Goal: Information Seeking & Learning: Learn about a topic

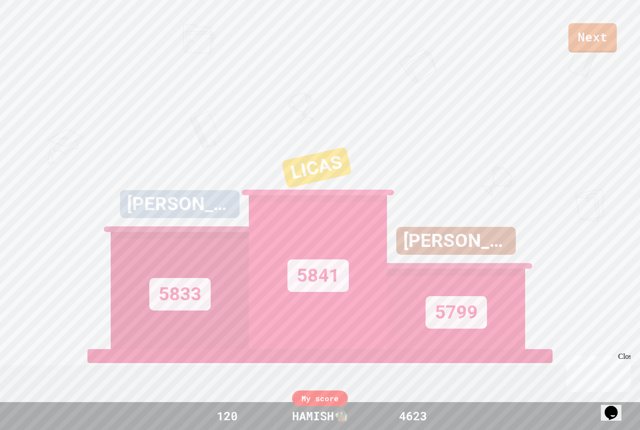
click at [601, 32] on link "Next" at bounding box center [592, 37] width 48 height 29
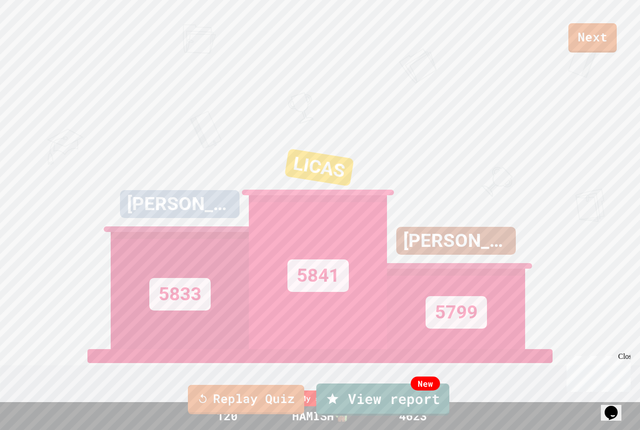
click at [277, 388] on link "Replay Quiz" at bounding box center [246, 399] width 116 height 29
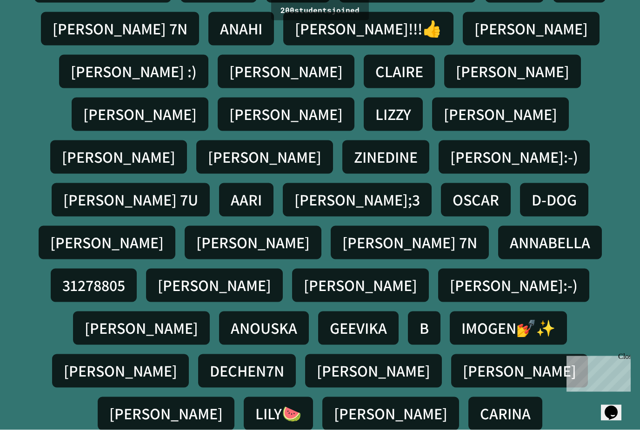
scroll to position [30, 0]
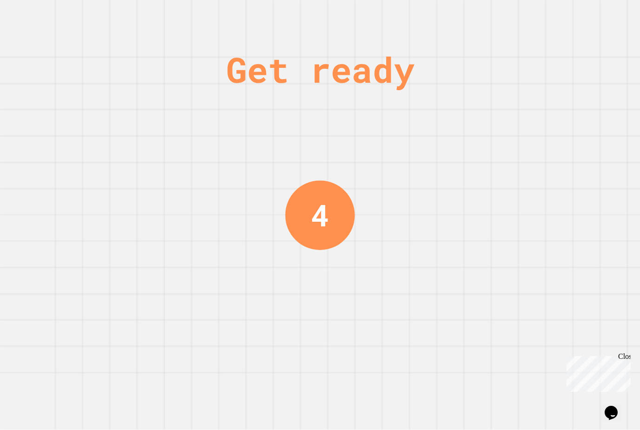
scroll to position [0, 0]
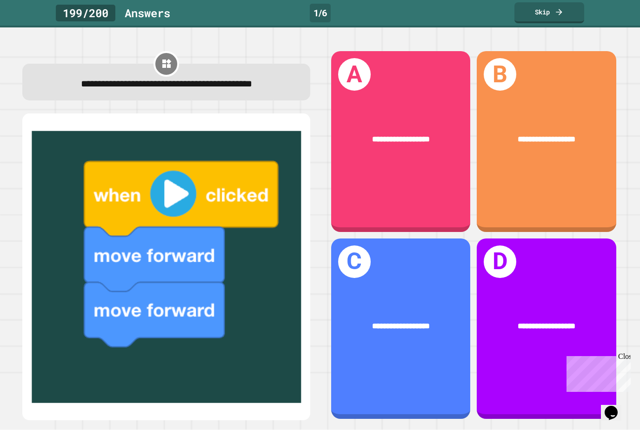
click at [419, 135] on span "**********" at bounding box center [401, 138] width 58 height 7
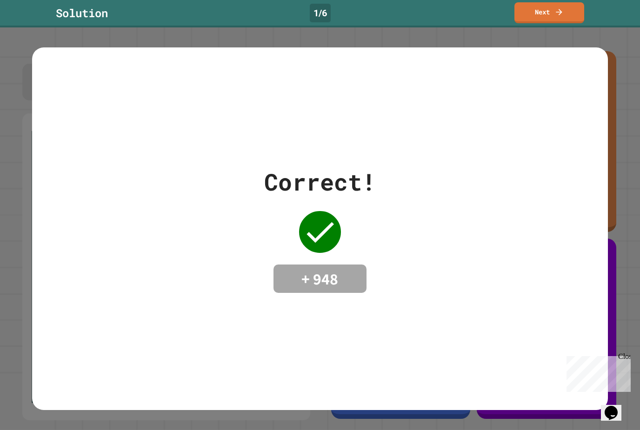
click at [550, 15] on link "Next" at bounding box center [549, 12] width 70 height 21
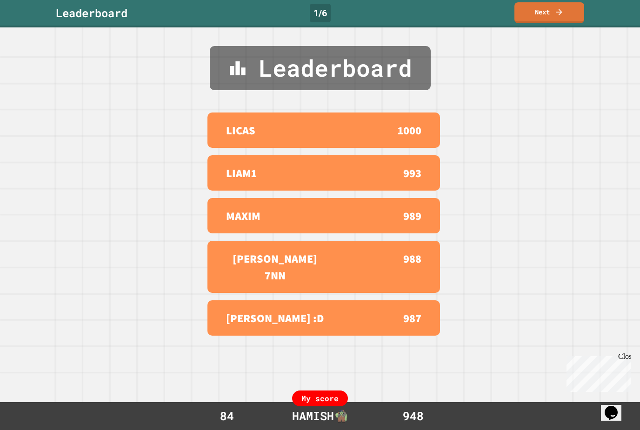
click at [541, 18] on link "Next" at bounding box center [549, 12] width 70 height 21
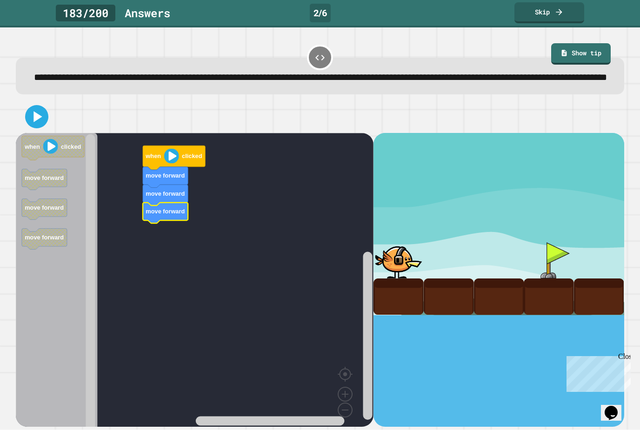
scroll to position [30, 0]
click at [46, 107] on icon at bounding box center [36, 116] width 19 height 19
click at [49, 101] on div at bounding box center [320, 116] width 608 height 33
click at [41, 120] on div at bounding box center [320, 116] width 608 height 33
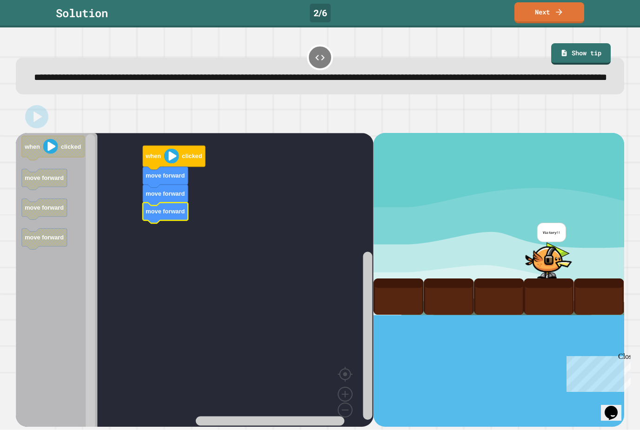
scroll to position [0, 0]
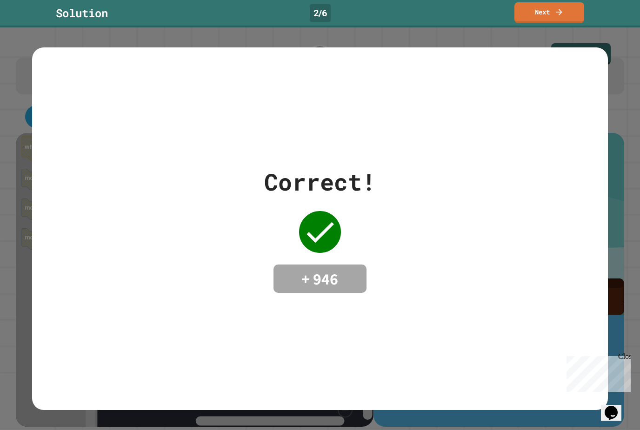
click at [558, 10] on icon at bounding box center [558, 11] width 9 height 9
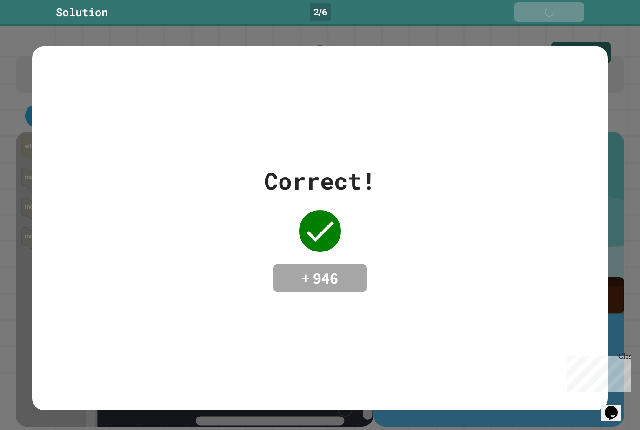
click at [561, 13] on icon at bounding box center [560, 12] width 9 height 9
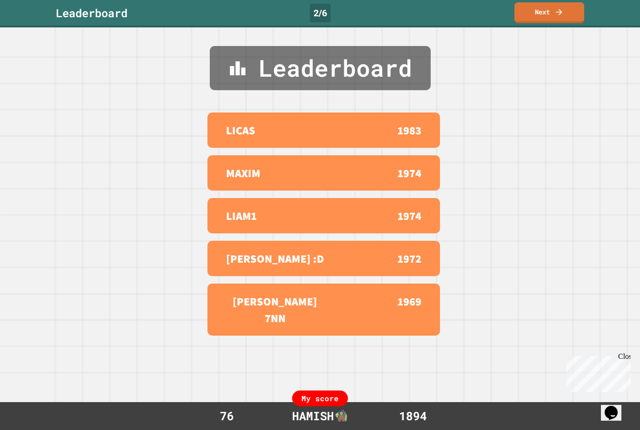
click at [562, 12] on icon at bounding box center [559, 12] width 6 height 6
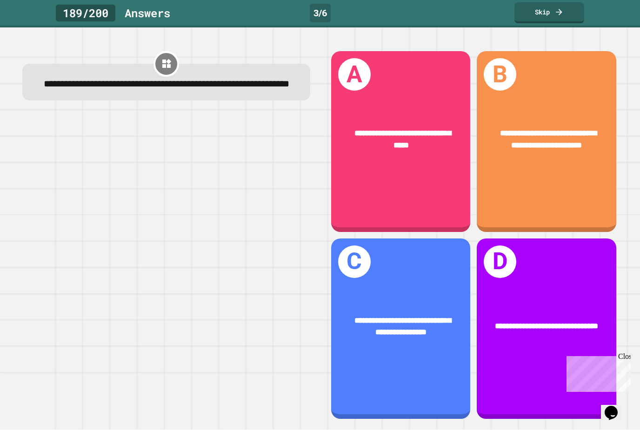
scroll to position [30, 0]
click at [558, 129] on span "**********" at bounding box center [548, 138] width 97 height 19
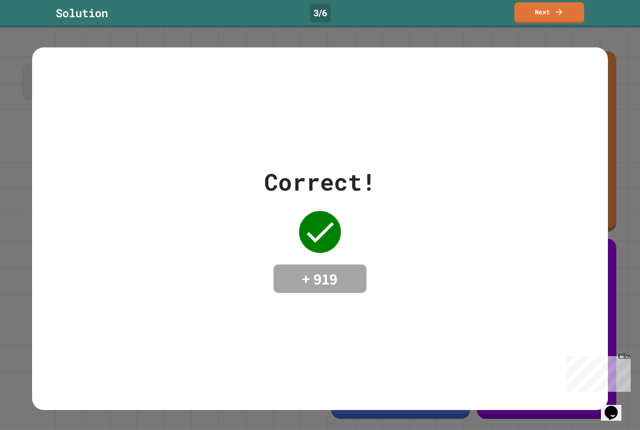
scroll to position [0, 0]
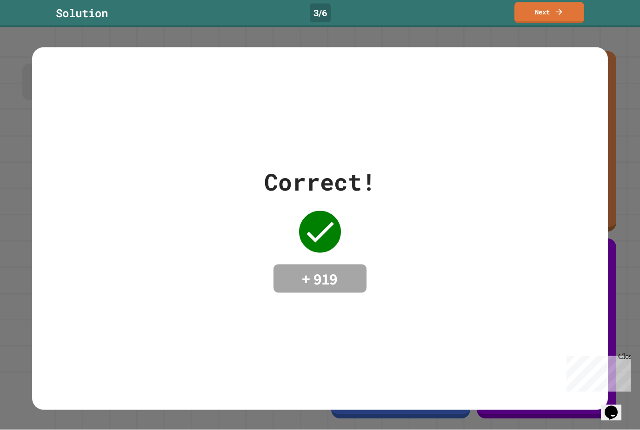
click at [542, 13] on link "Next" at bounding box center [549, 12] width 70 height 21
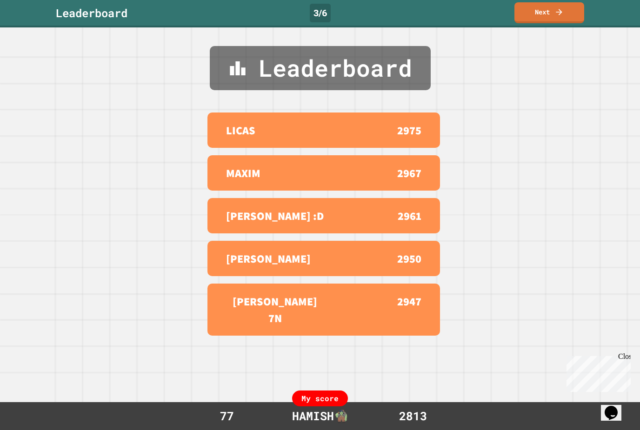
click at [544, 21] on link "Next" at bounding box center [549, 12] width 70 height 21
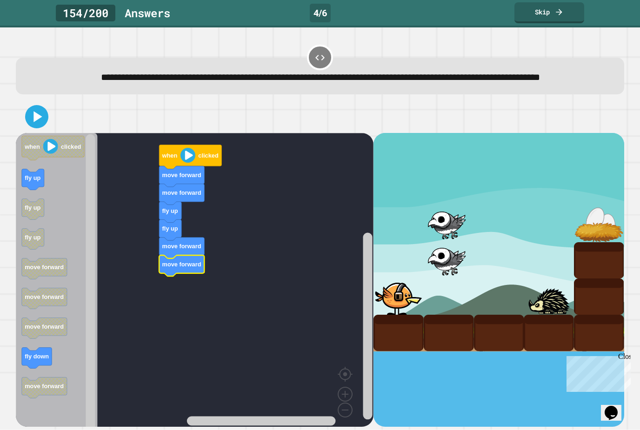
click at [37, 126] on icon at bounding box center [36, 116] width 19 height 19
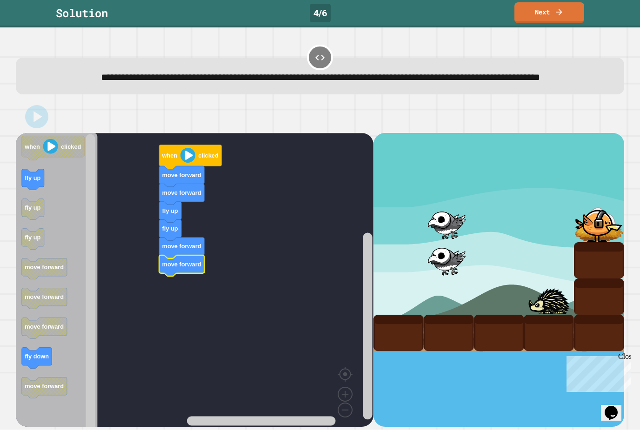
click at [557, 13] on icon at bounding box center [558, 11] width 9 height 9
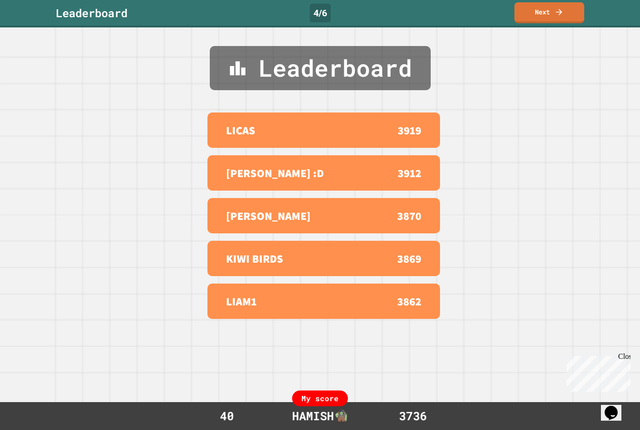
click at [550, 13] on link "Next" at bounding box center [549, 12] width 70 height 21
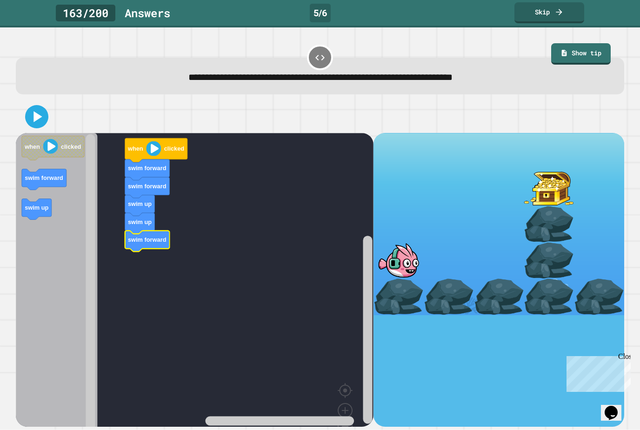
click at [542, 18] on link "Skip" at bounding box center [549, 12] width 70 height 21
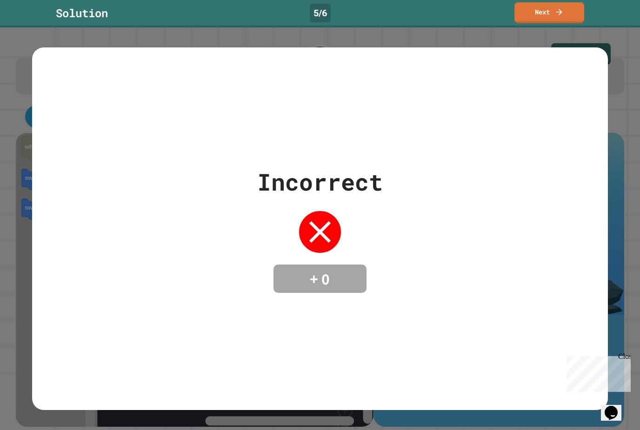
click at [31, 120] on div "Incorrect + 0" at bounding box center [320, 228] width 640 height 403
click at [552, 15] on link "Next" at bounding box center [549, 12] width 70 height 21
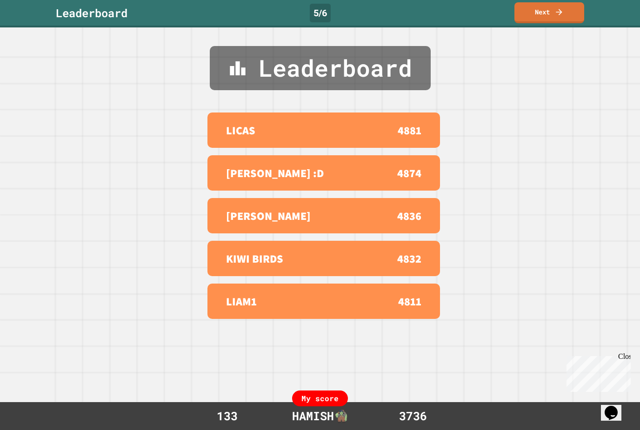
click at [563, 20] on link "Next" at bounding box center [549, 12] width 70 height 21
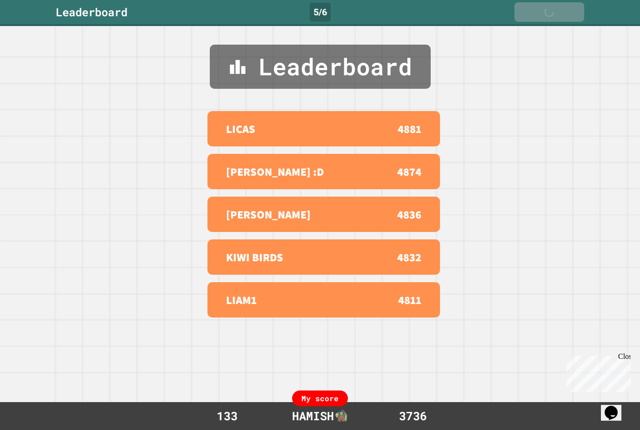
click at [562, 14] on icon at bounding box center [560, 12] width 9 height 9
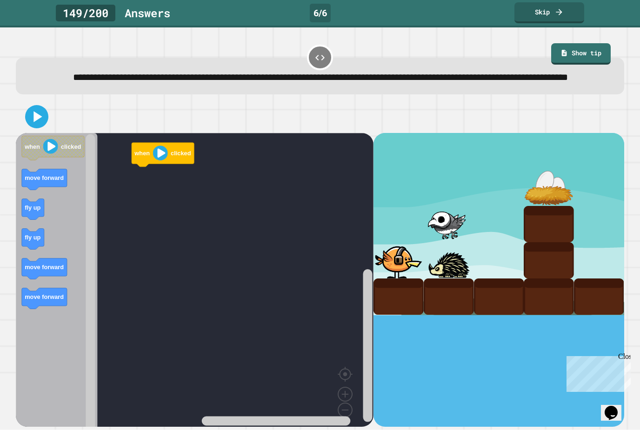
scroll to position [30, 0]
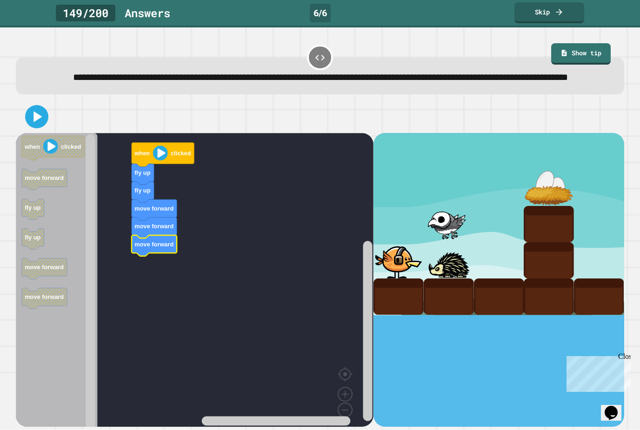
click at [33, 109] on icon at bounding box center [36, 116] width 19 height 19
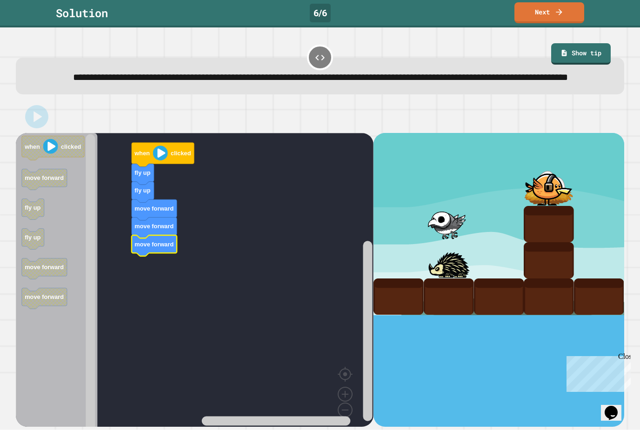
click at [553, 18] on link "Next" at bounding box center [549, 12] width 70 height 21
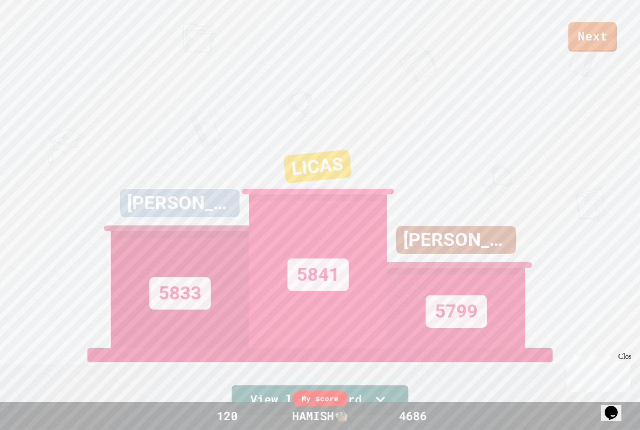
click at [577, 45] on link "Next" at bounding box center [592, 36] width 48 height 29
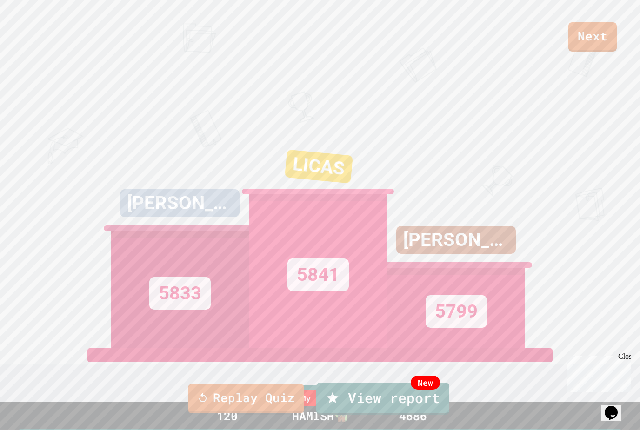
click at [267, 397] on link "Replay Quiz" at bounding box center [246, 398] width 116 height 29
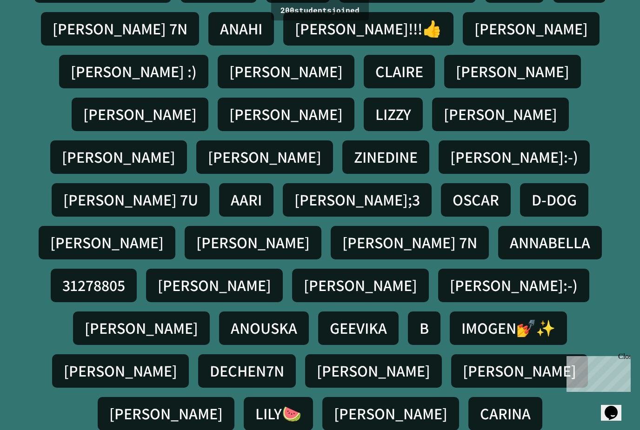
scroll to position [30, 0]
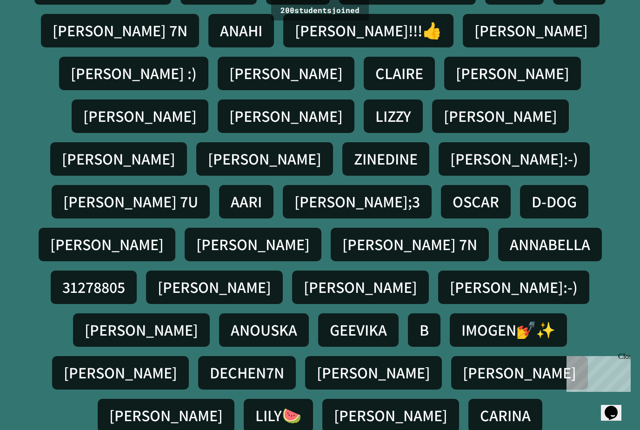
scroll to position [0, 0]
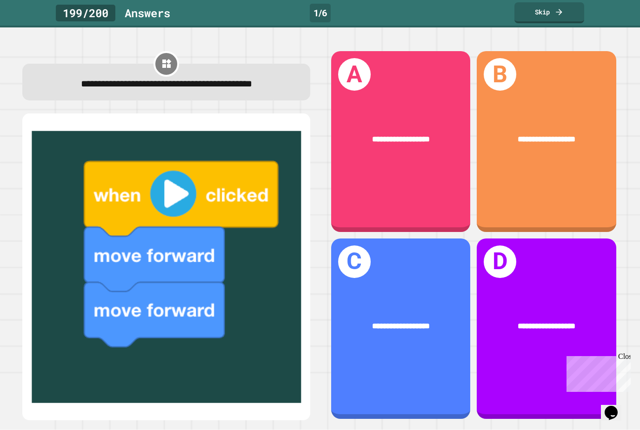
click at [415, 135] on span "**********" at bounding box center [401, 138] width 58 height 7
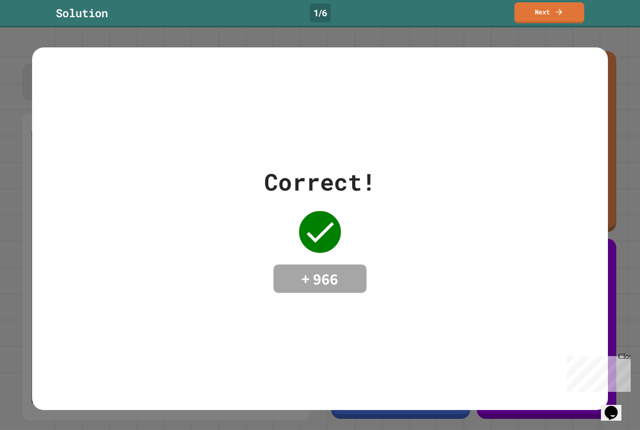
click at [555, 12] on icon at bounding box center [558, 11] width 9 height 9
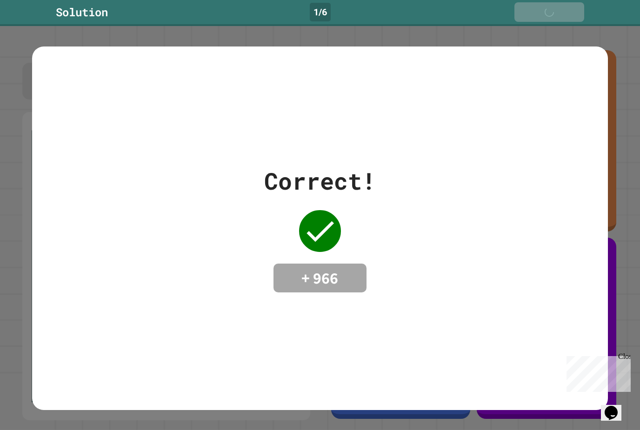
click at [554, 12] on div "Next" at bounding box center [549, 12] width 33 height 10
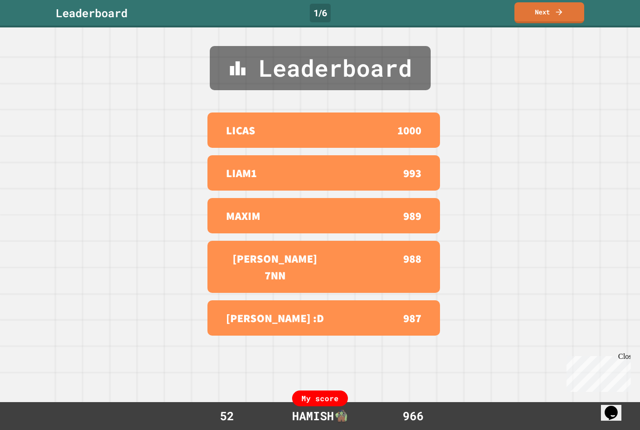
click at [533, 23] on link "Next" at bounding box center [549, 12] width 70 height 21
click at [534, 24] on div "Leaderboard 1 / 6 Next" at bounding box center [320, 13] width 640 height 27
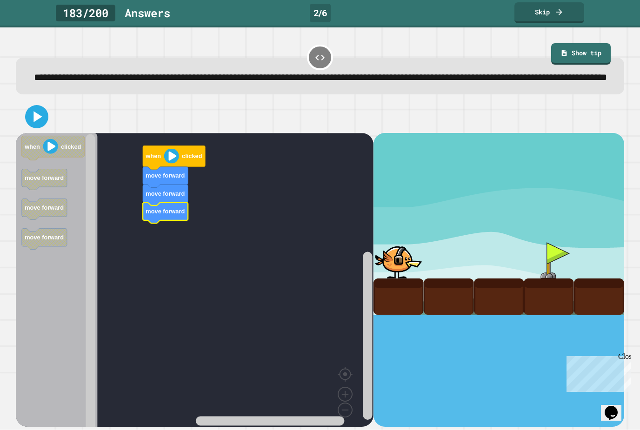
click at [36, 126] on icon at bounding box center [36, 116] width 19 height 19
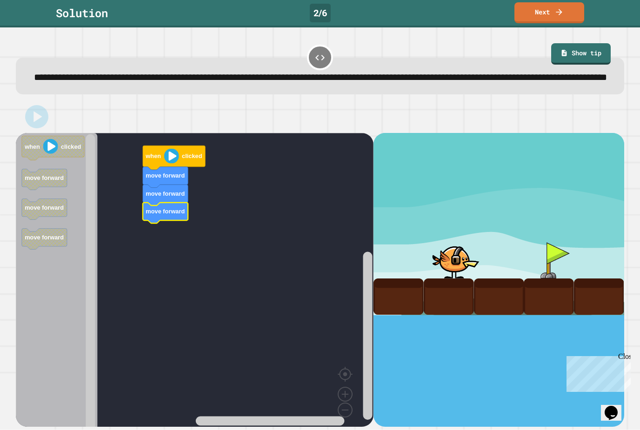
click at [554, 8] on link "Next" at bounding box center [549, 12] width 70 height 21
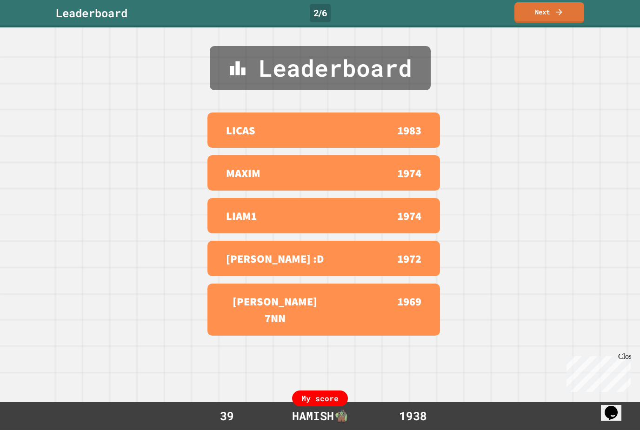
click at [556, 18] on link "Next" at bounding box center [549, 12] width 70 height 21
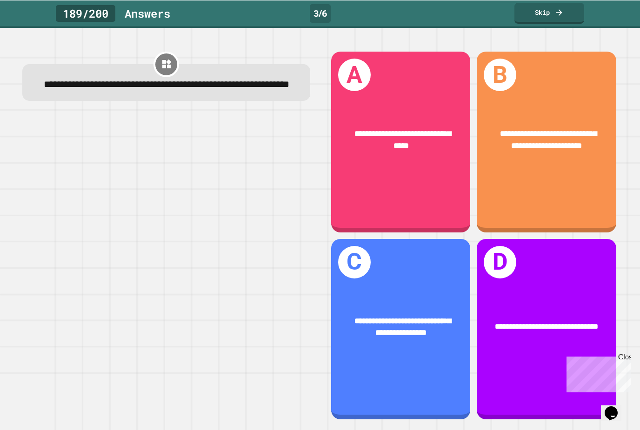
click at [561, 151] on div "**********" at bounding box center [547, 141] width 140 height 181
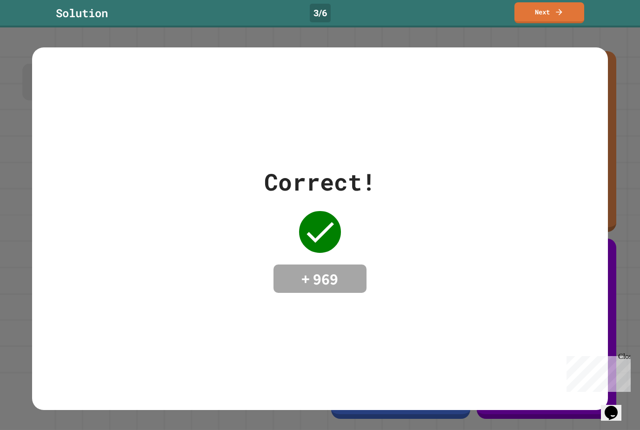
click at [547, 12] on link "Next" at bounding box center [549, 12] width 70 height 21
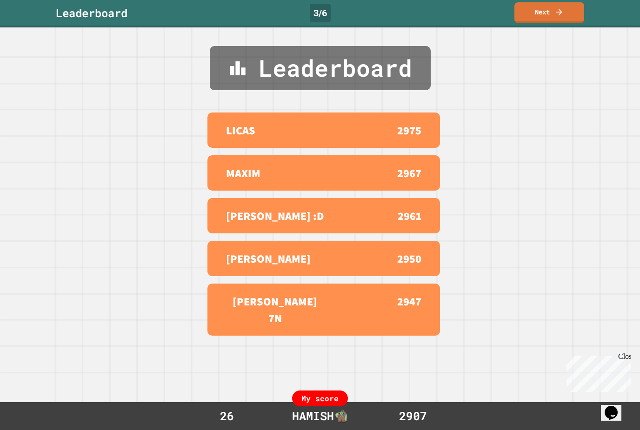
click at [553, 20] on link "Next" at bounding box center [549, 12] width 70 height 21
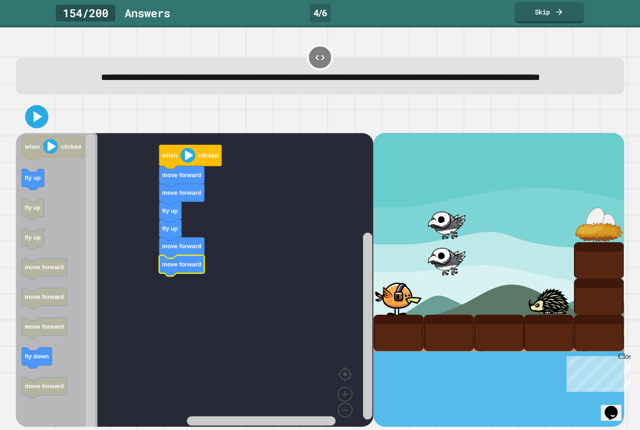
click at [37, 128] on button at bounding box center [36, 116] width 23 height 23
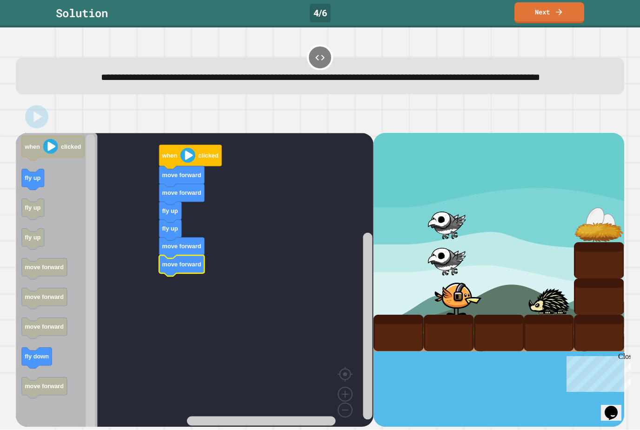
click at [563, 13] on icon at bounding box center [558, 11] width 9 height 9
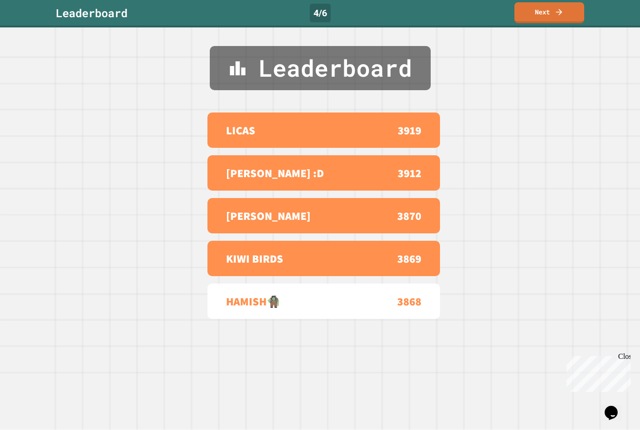
click at [544, 20] on link "Next" at bounding box center [549, 12] width 70 height 21
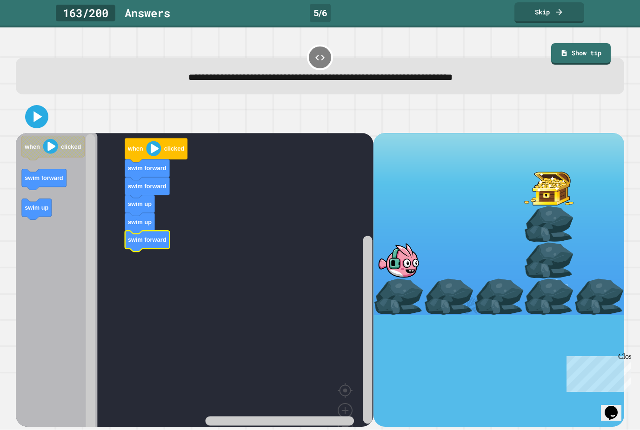
click at [33, 113] on icon at bounding box center [36, 116] width 19 height 19
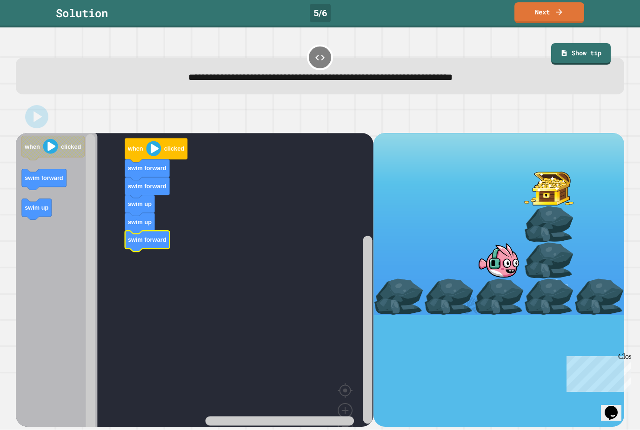
click at [551, 9] on link "Next" at bounding box center [549, 12] width 70 height 21
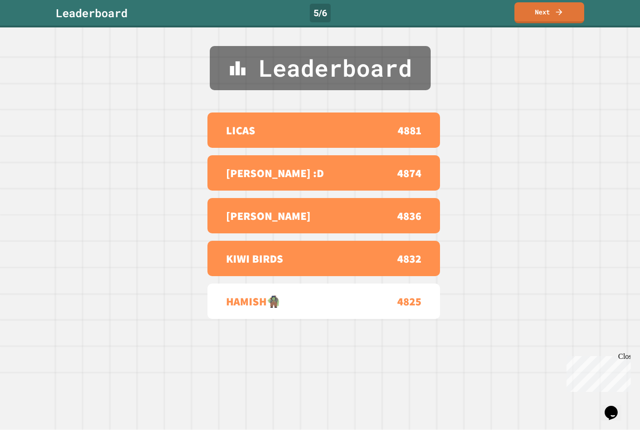
click at [541, 9] on link "Next" at bounding box center [549, 12] width 70 height 21
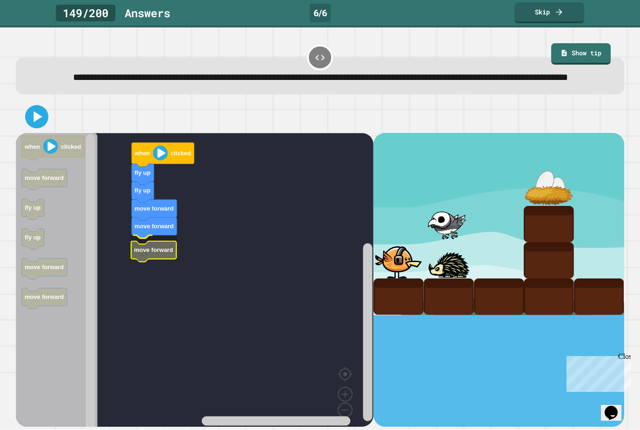
click at [160, 255] on icon "Blockly Workspace" at bounding box center [153, 251] width 45 height 21
click at [42, 126] on icon at bounding box center [36, 116] width 19 height 19
click at [45, 133] on div at bounding box center [320, 116] width 608 height 33
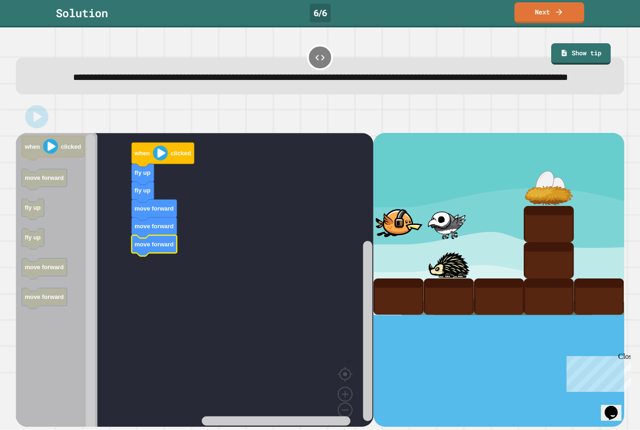
click at [549, 13] on link "Next" at bounding box center [549, 12] width 70 height 21
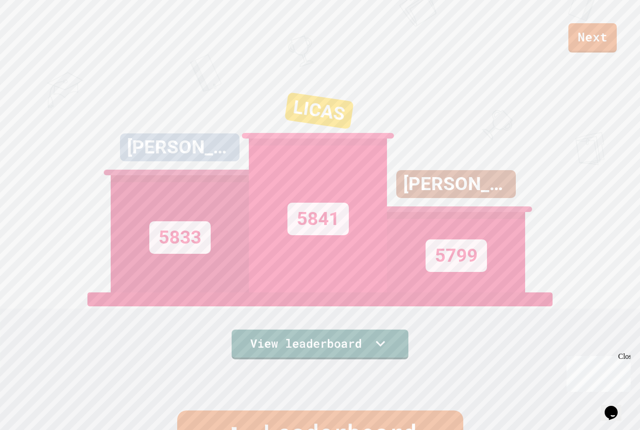
click at [384, 359] on link "View leaderboard" at bounding box center [320, 345] width 177 height 30
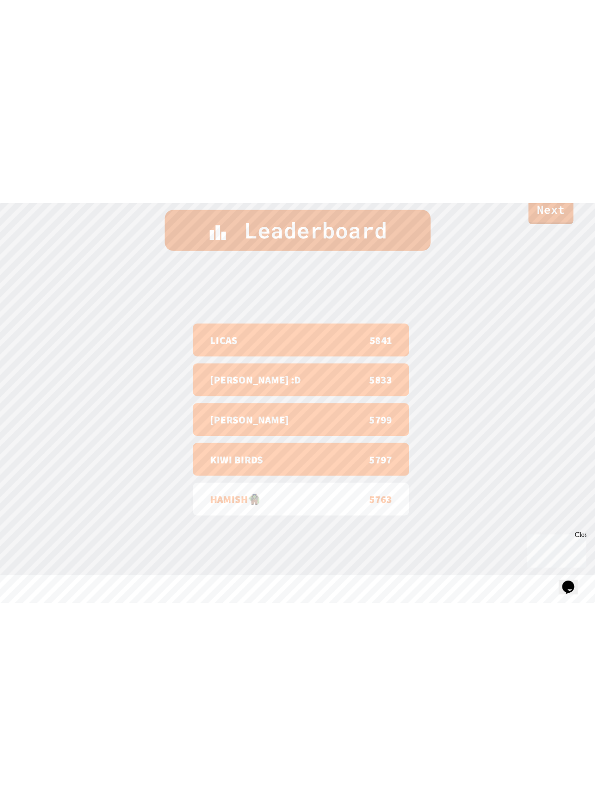
scroll to position [460, 0]
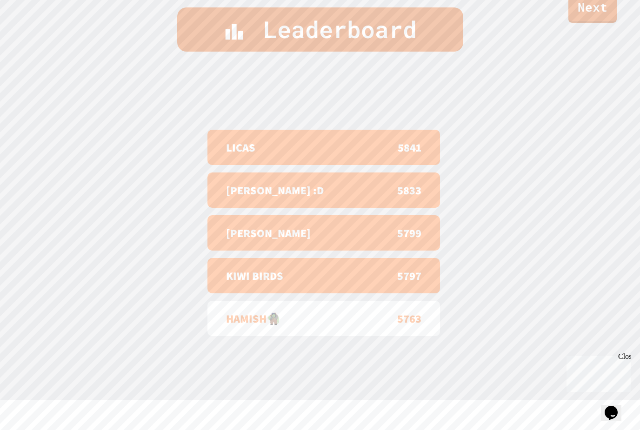
click at [588, 21] on link "Next" at bounding box center [592, 7] width 48 height 29
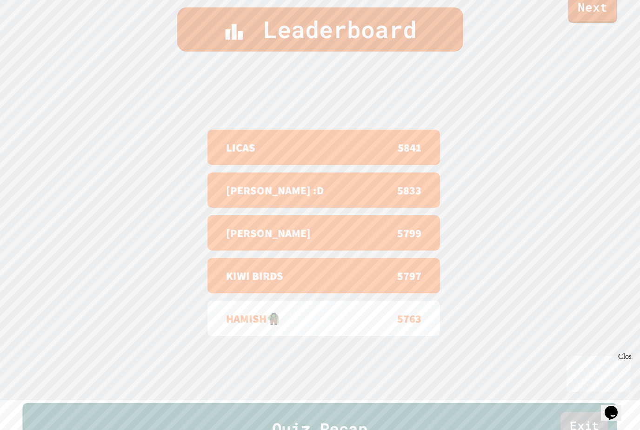
click at [588, 403] on div "Quiz Recap Exit" at bounding box center [320, 428] width 595 height 51
